Goal: Task Accomplishment & Management: Manage account settings

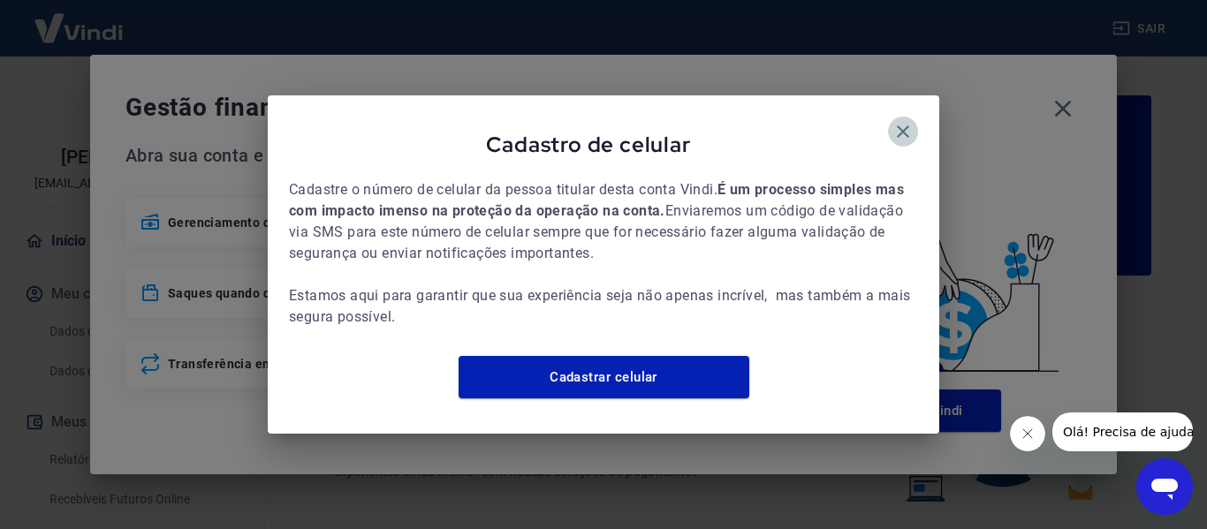
drag, startPoint x: 909, startPoint y: 123, endPoint x: 924, endPoint y: 123, distance: 15.0
click at [908, 123] on icon "button" at bounding box center [902, 131] width 21 height 21
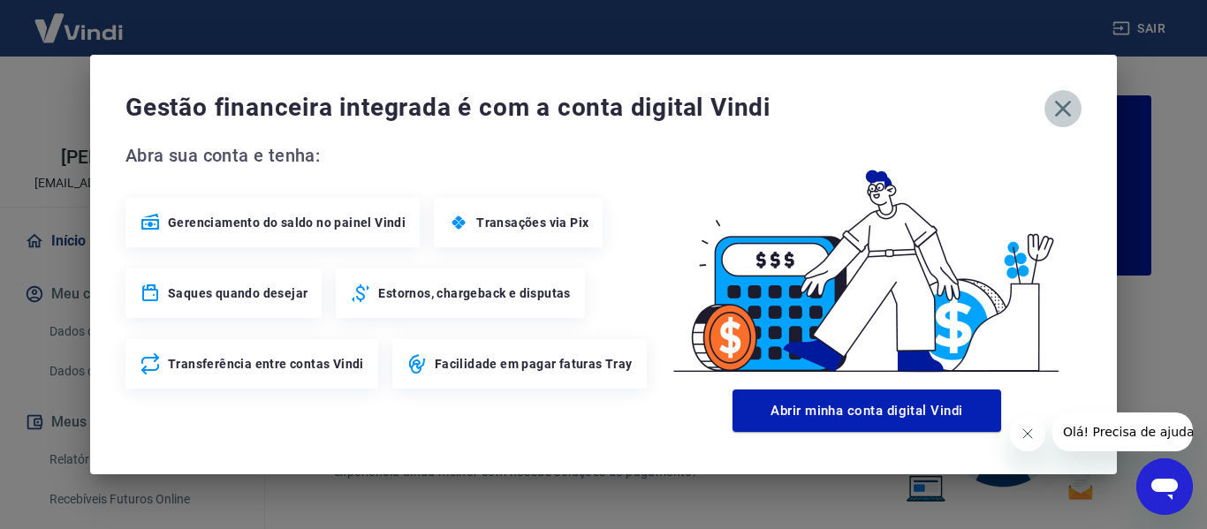
click at [1061, 111] on icon "button" at bounding box center [1063, 109] width 17 height 17
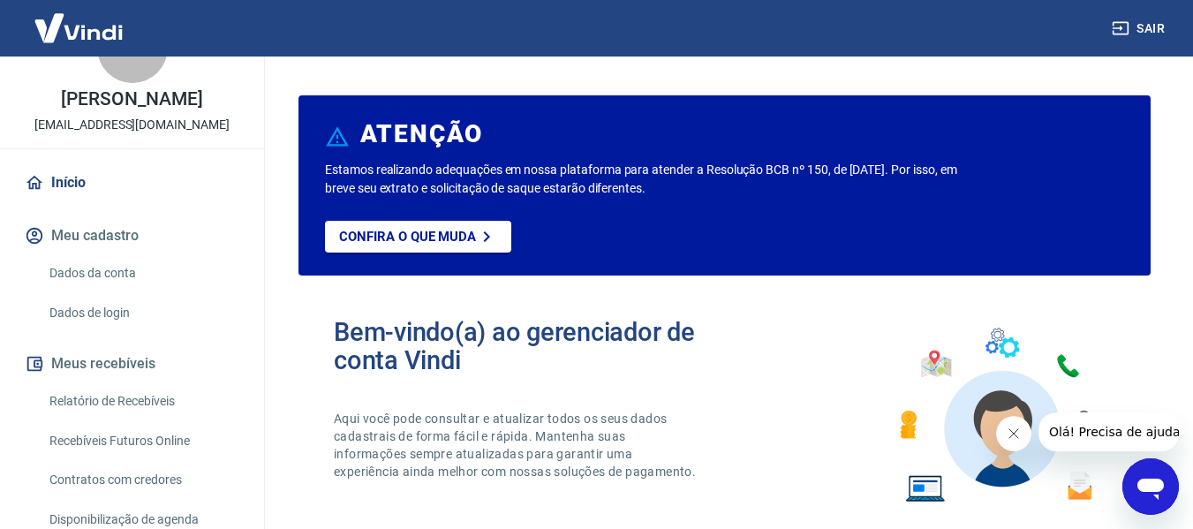
scroll to position [88, 0]
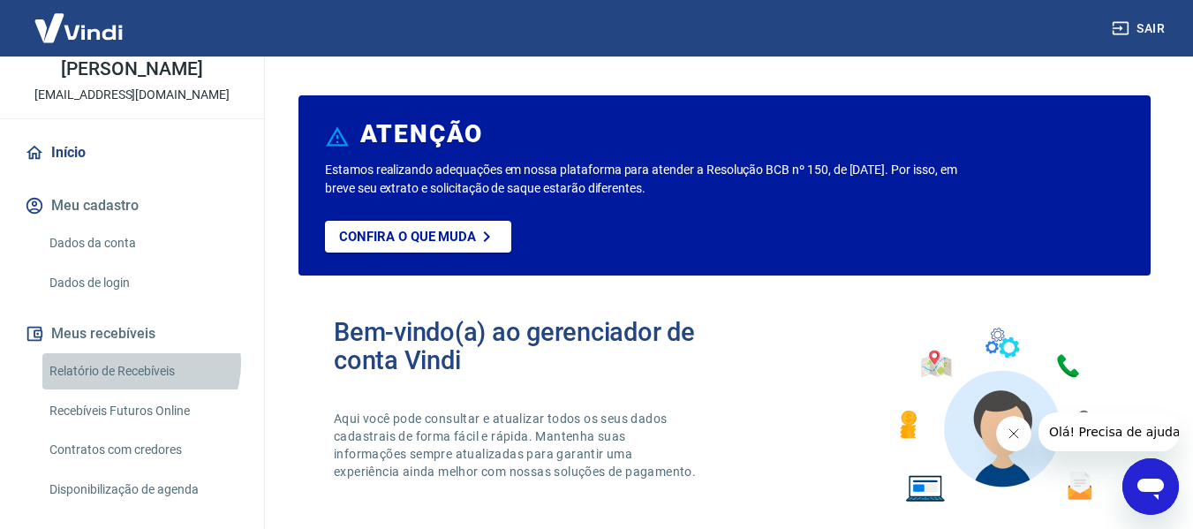
click at [141, 360] on link "Relatório de Recebíveis" at bounding box center [142, 371] width 201 height 36
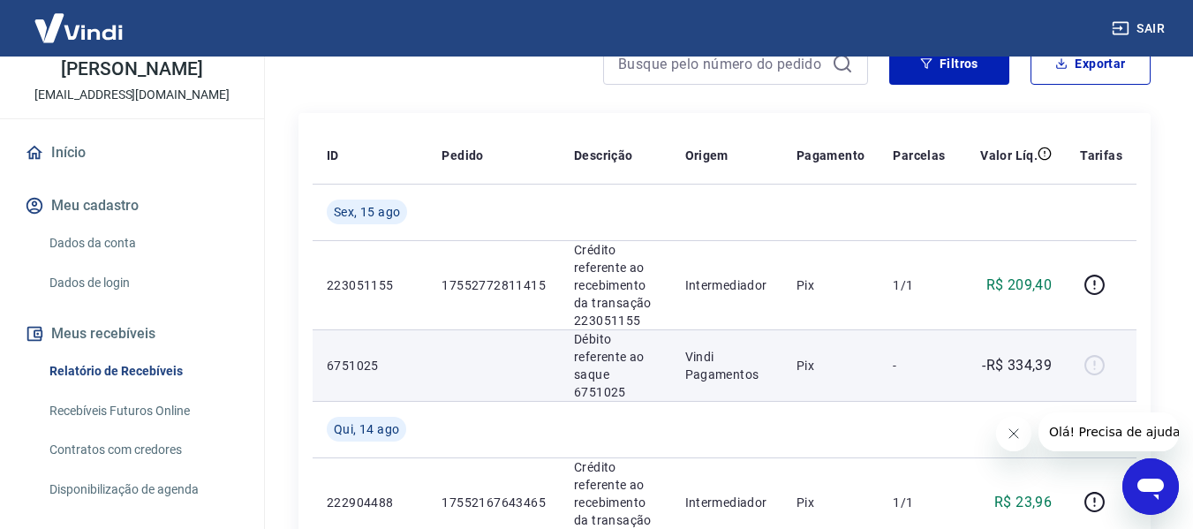
scroll to position [177, 0]
